Goal: Task Accomplishment & Management: Use online tool/utility

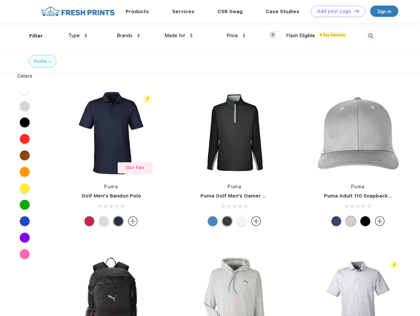
scroll to position [0, 0]
click at [335, 11] on link "Add your Logo Design Tool" at bounding box center [338, 12] width 54 height 12
click at [0, 0] on div "Design Tool" at bounding box center [0, 0] width 0 height 0
click at [353, 11] on link "Add your Logo Design Tool" at bounding box center [338, 12] width 54 height 12
click at [32, 36] on div "Filter" at bounding box center [36, 36] width 14 height 8
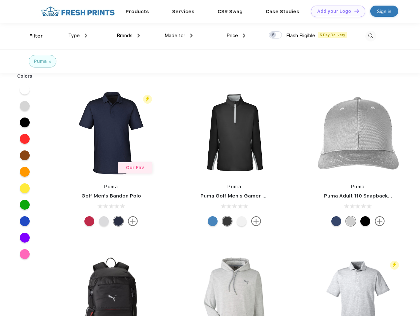
click at [78, 36] on span "Type" at bounding box center [74, 36] width 12 height 6
click at [128, 36] on span "Brands" at bounding box center [125, 36] width 16 height 6
click at [179, 36] on span "Made for" at bounding box center [174, 36] width 21 height 6
click at [236, 36] on span "Price" at bounding box center [232, 36] width 12 height 6
click at [275, 35] on div at bounding box center [275, 34] width 13 height 7
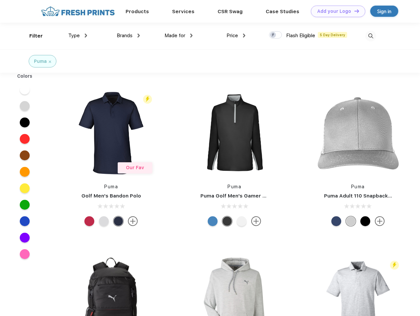
click at [273, 35] on input "checkbox" at bounding box center [271, 33] width 4 height 4
click at [370, 36] on img at bounding box center [370, 36] width 11 height 11
